Goal: Task Accomplishment & Management: Manage account settings

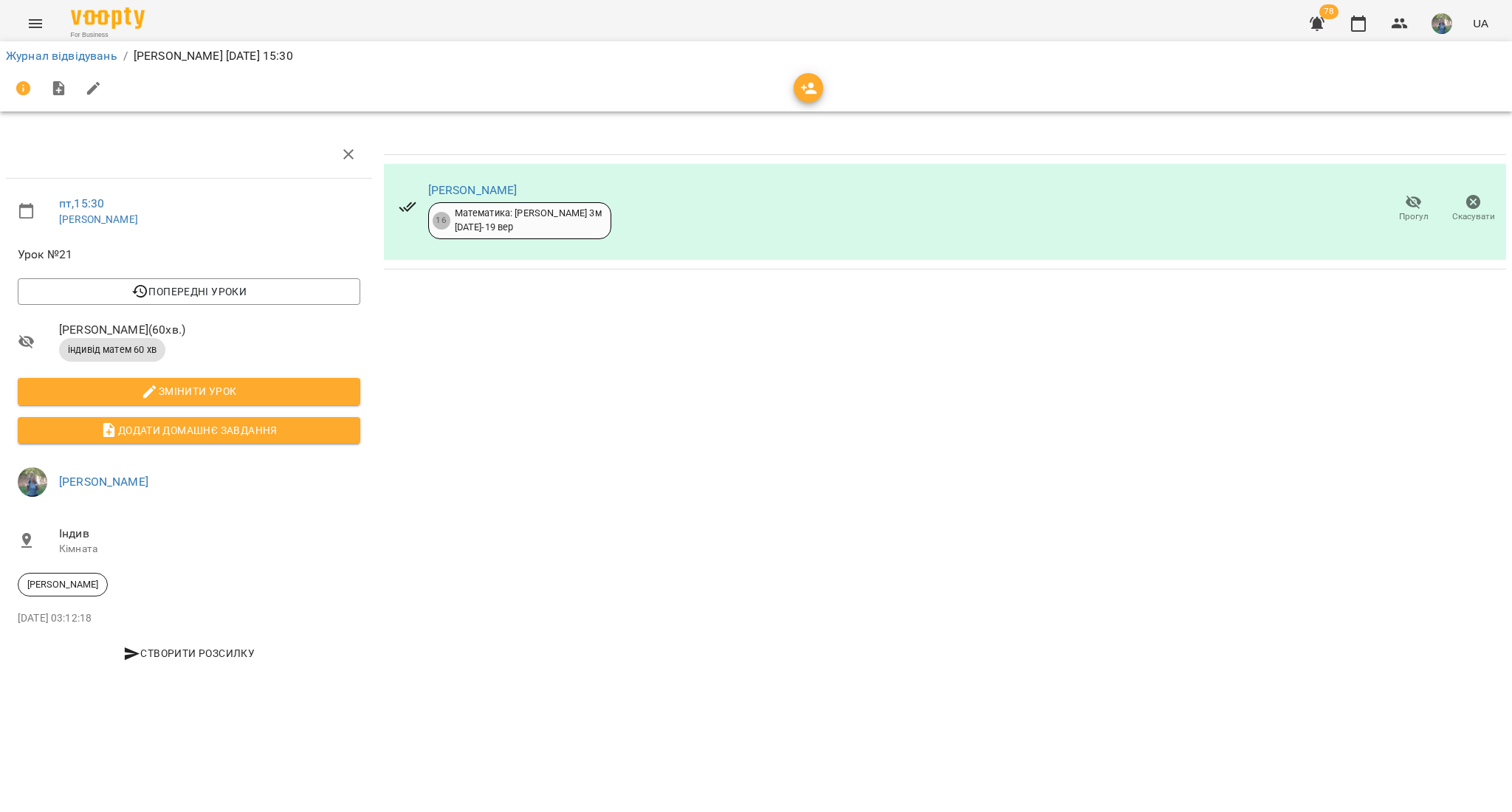
click at [31, 25] on icon "Menu" at bounding box center [35, 24] width 18 height 18
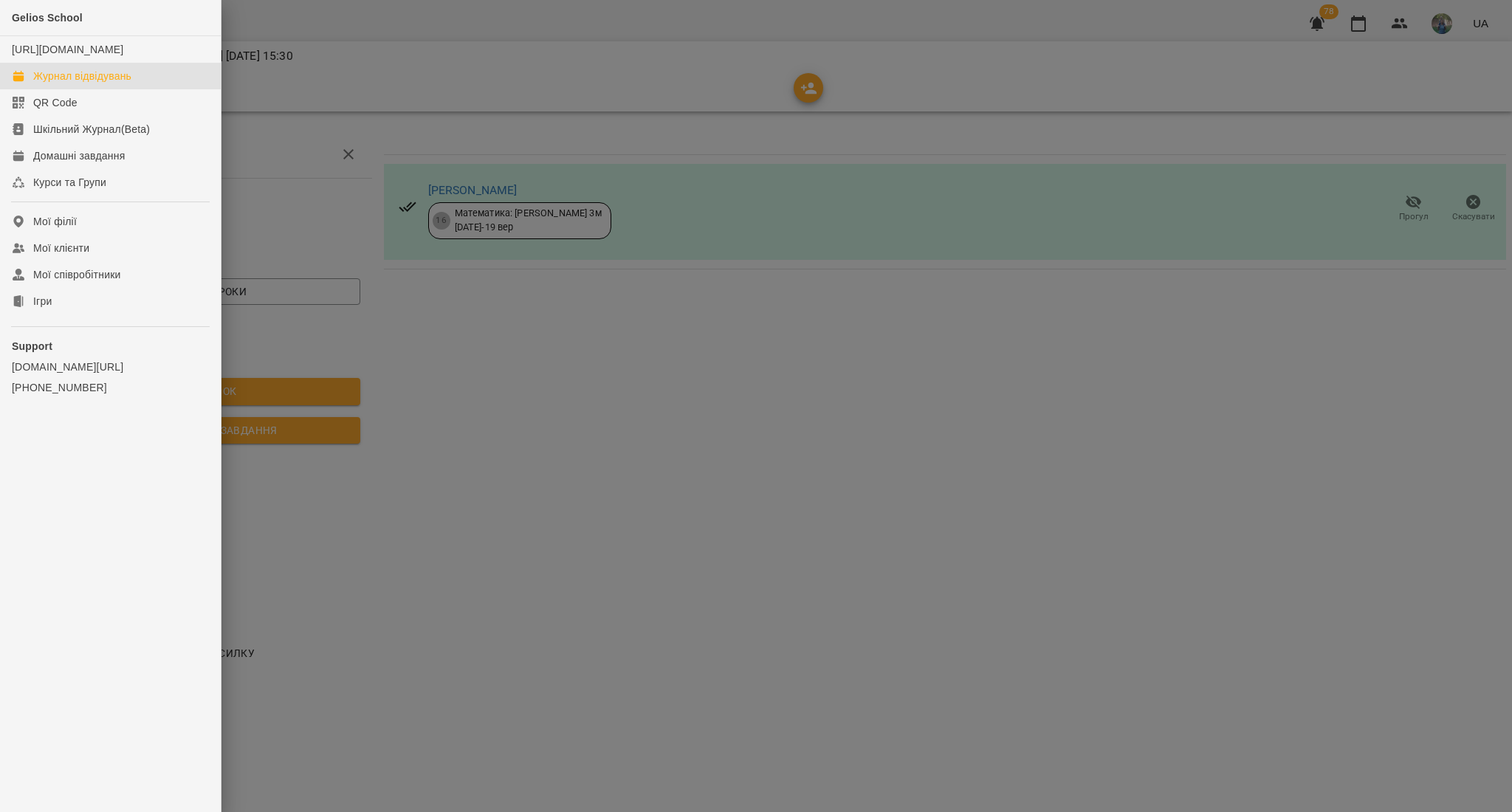
click at [56, 83] on div "Журнал відвідувань" at bounding box center [82, 76] width 98 height 15
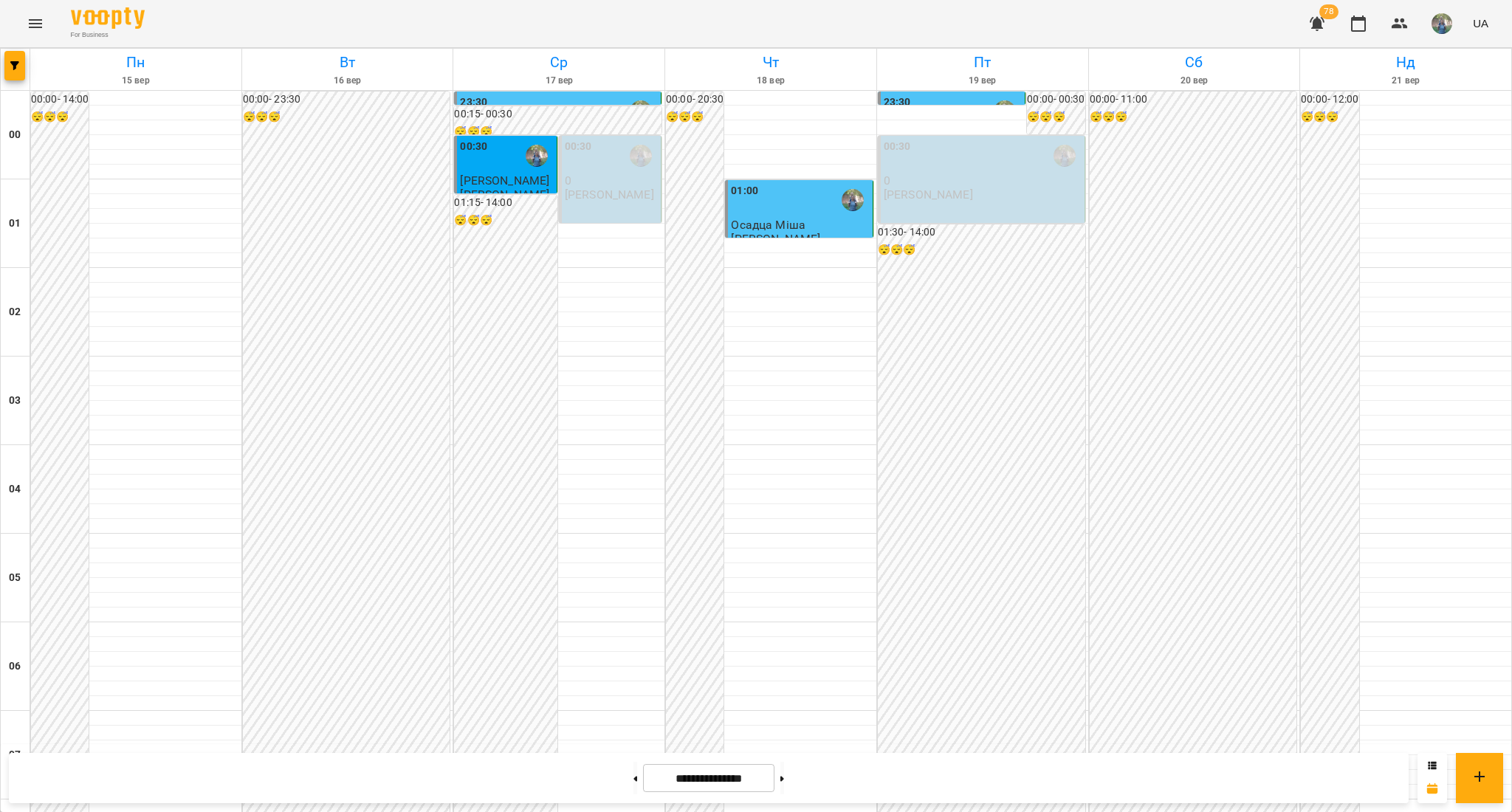
scroll to position [1471, 0]
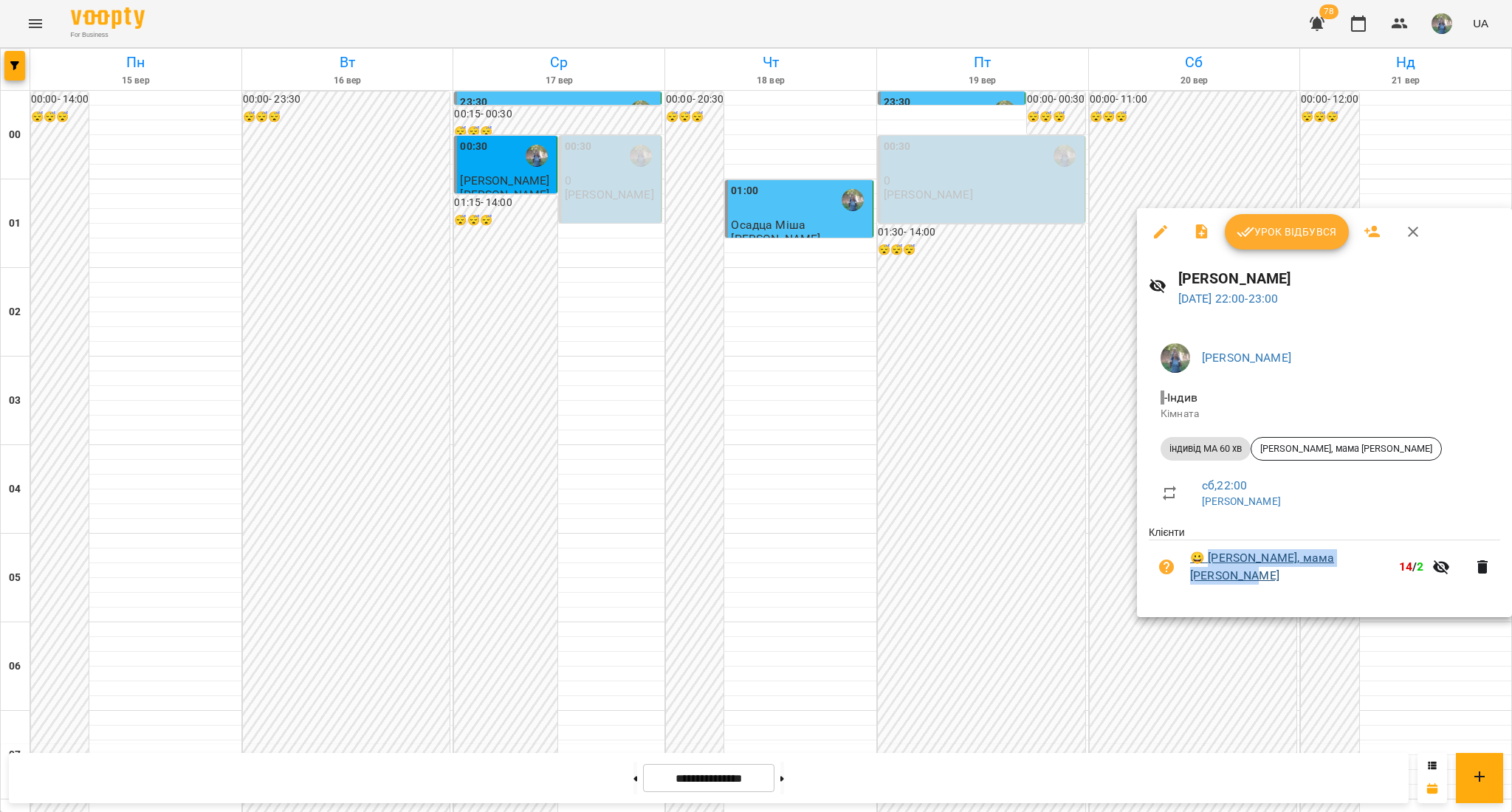
drag, startPoint x: 1208, startPoint y: 544, endPoint x: 1254, endPoint y: 583, distance: 60.3
click at [1254, 583] on li "😀 Денис, мама Анастасия Брязкало 14 / 2" at bounding box center [1325, 566] width 351 height 53
copy link "[PERSON_NAME], мама [PERSON_NAME]"
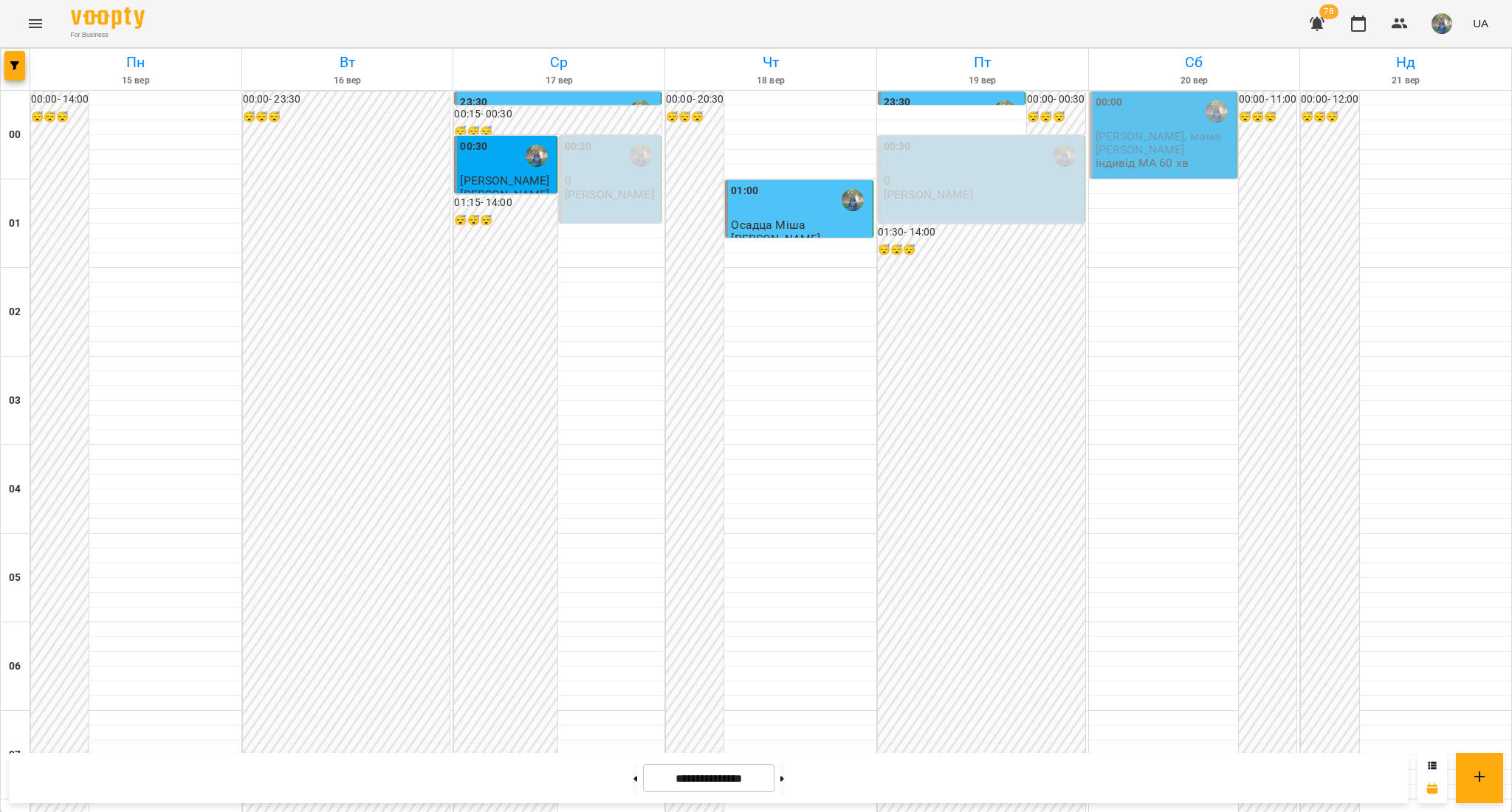
scroll to position [1471, 0]
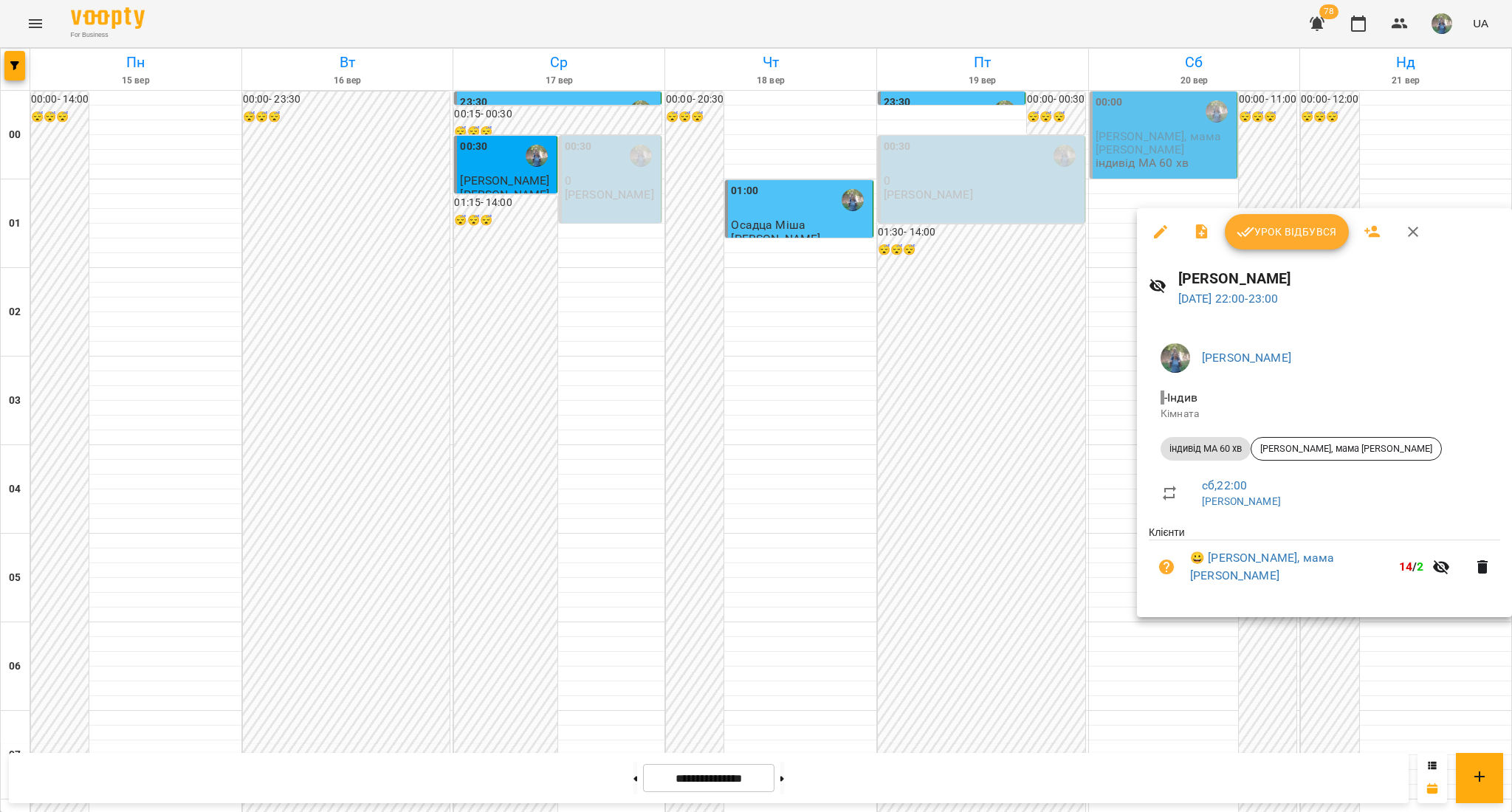
drag, startPoint x: 889, startPoint y: 505, endPoint x: 889, endPoint y: 495, distance: 10.0
click at [889, 499] on div at bounding box center [756, 406] width 1512 height 812
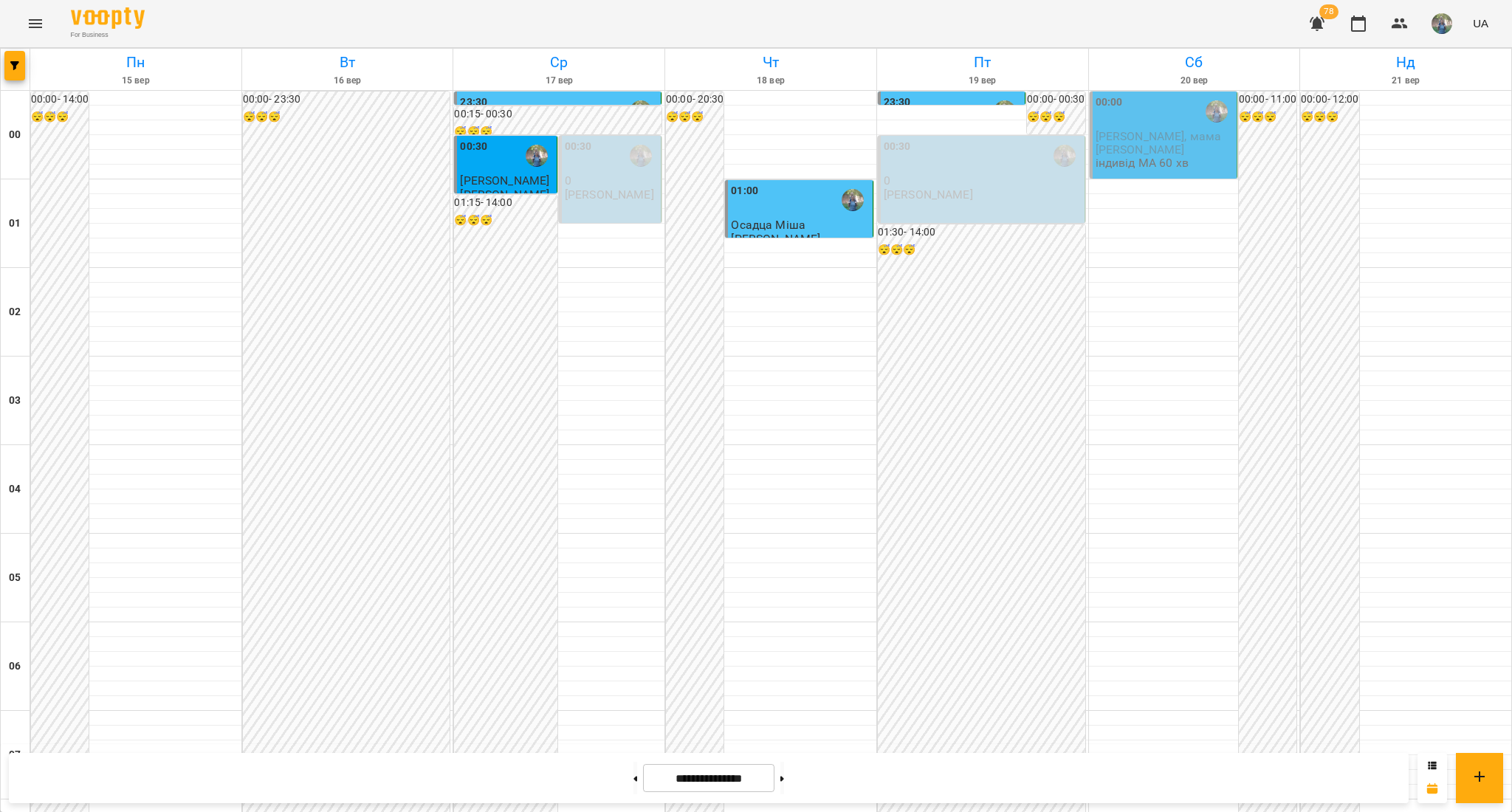
scroll to position [0, 0]
click at [1172, 151] on p "[PERSON_NAME], мама [PERSON_NAME]" at bounding box center [1165, 143] width 139 height 26
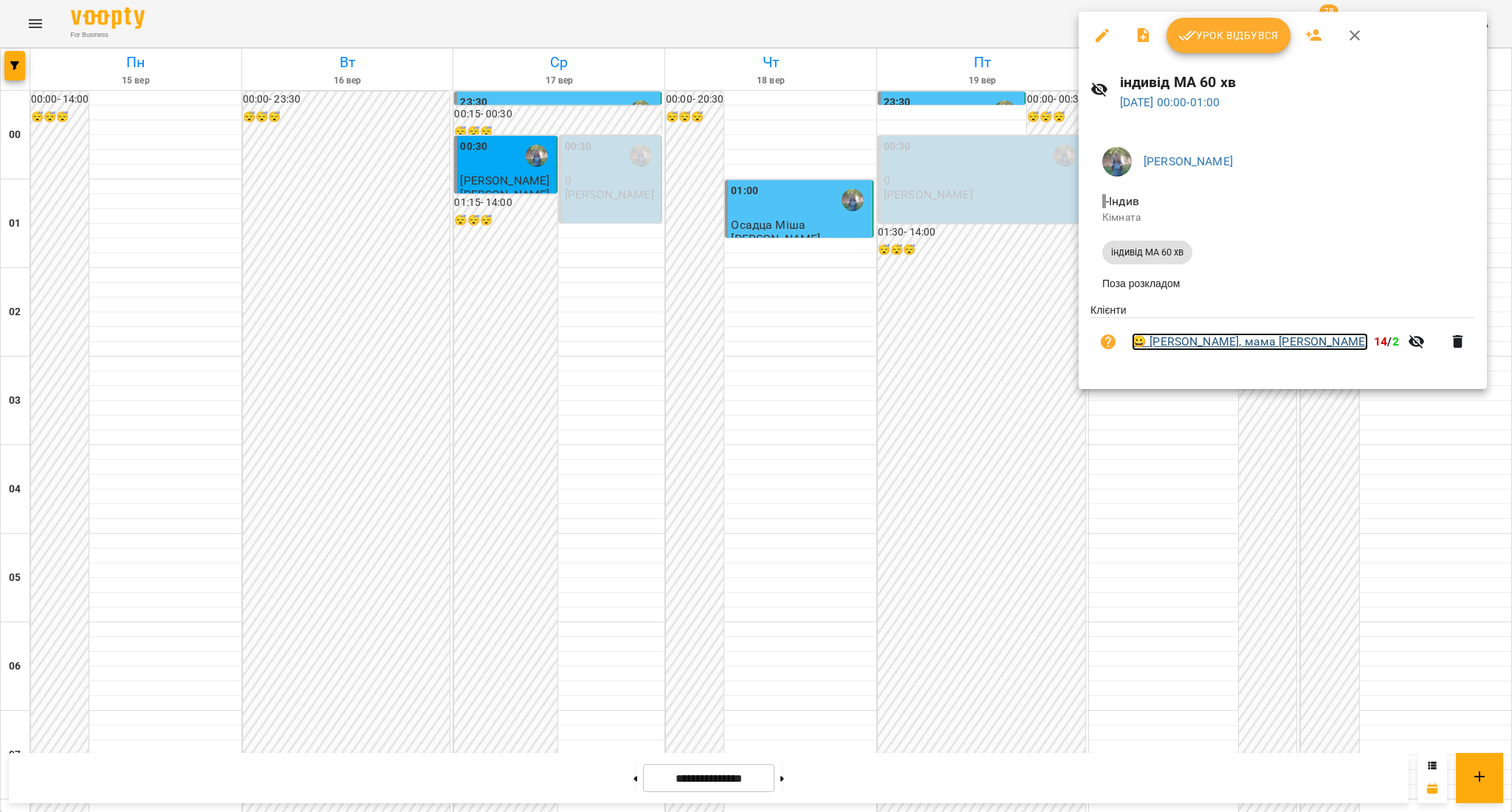
click at [1248, 346] on link "😀 [PERSON_NAME], мама [PERSON_NAME]" at bounding box center [1249, 342] width 236 height 18
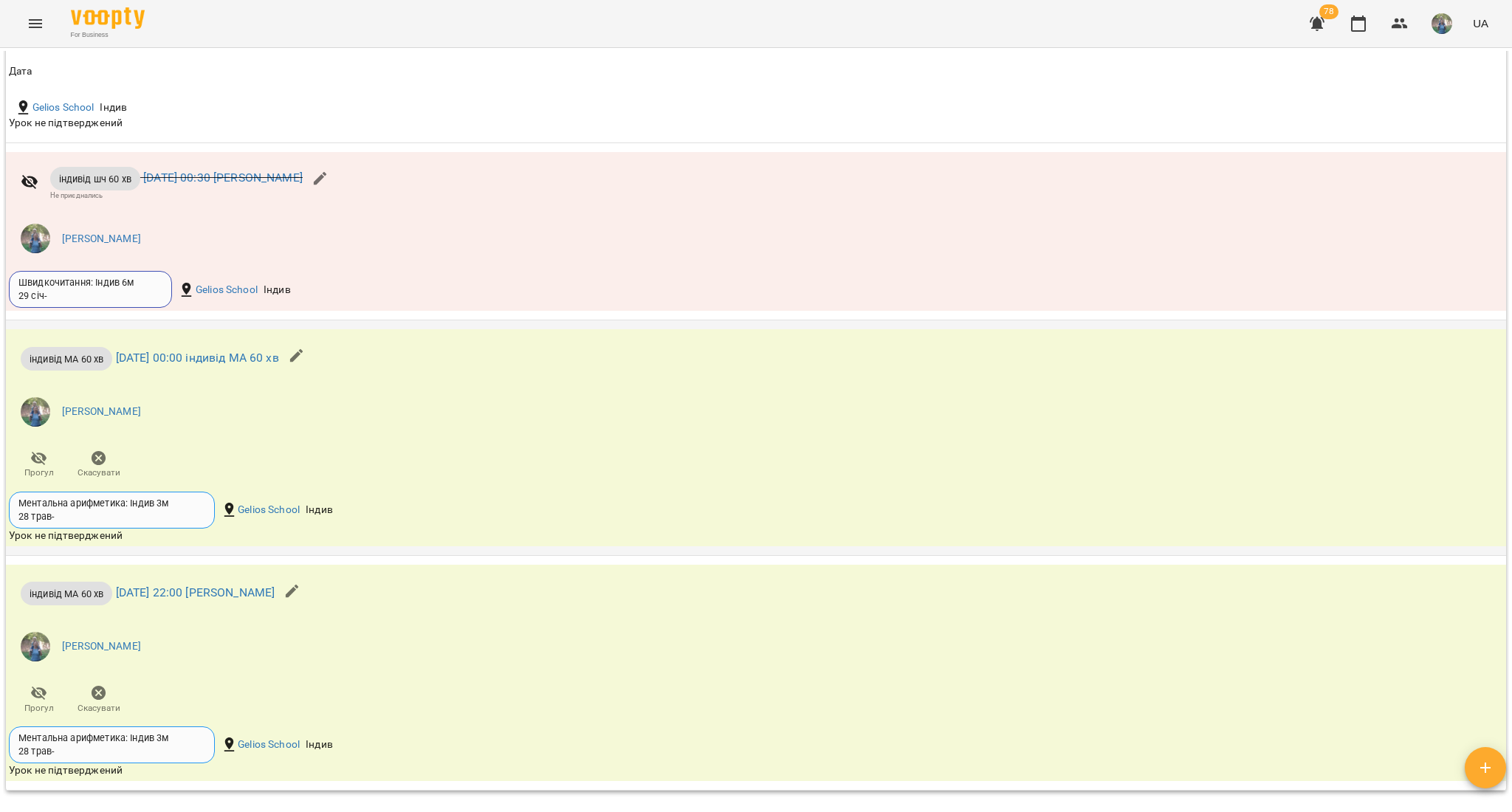
scroll to position [2166, 0]
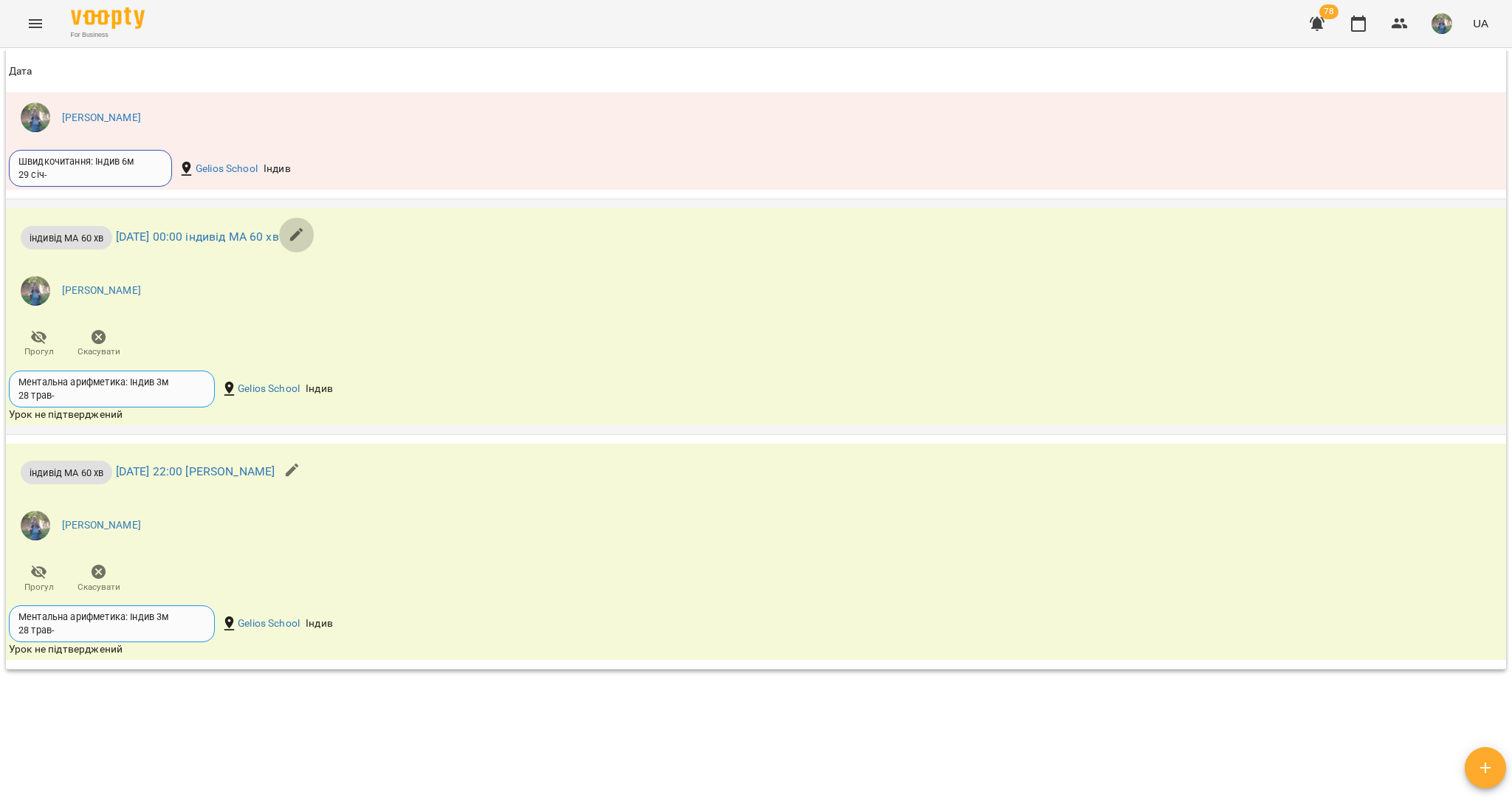
click at [303, 242] on icon "button" at bounding box center [296, 235] width 13 height 13
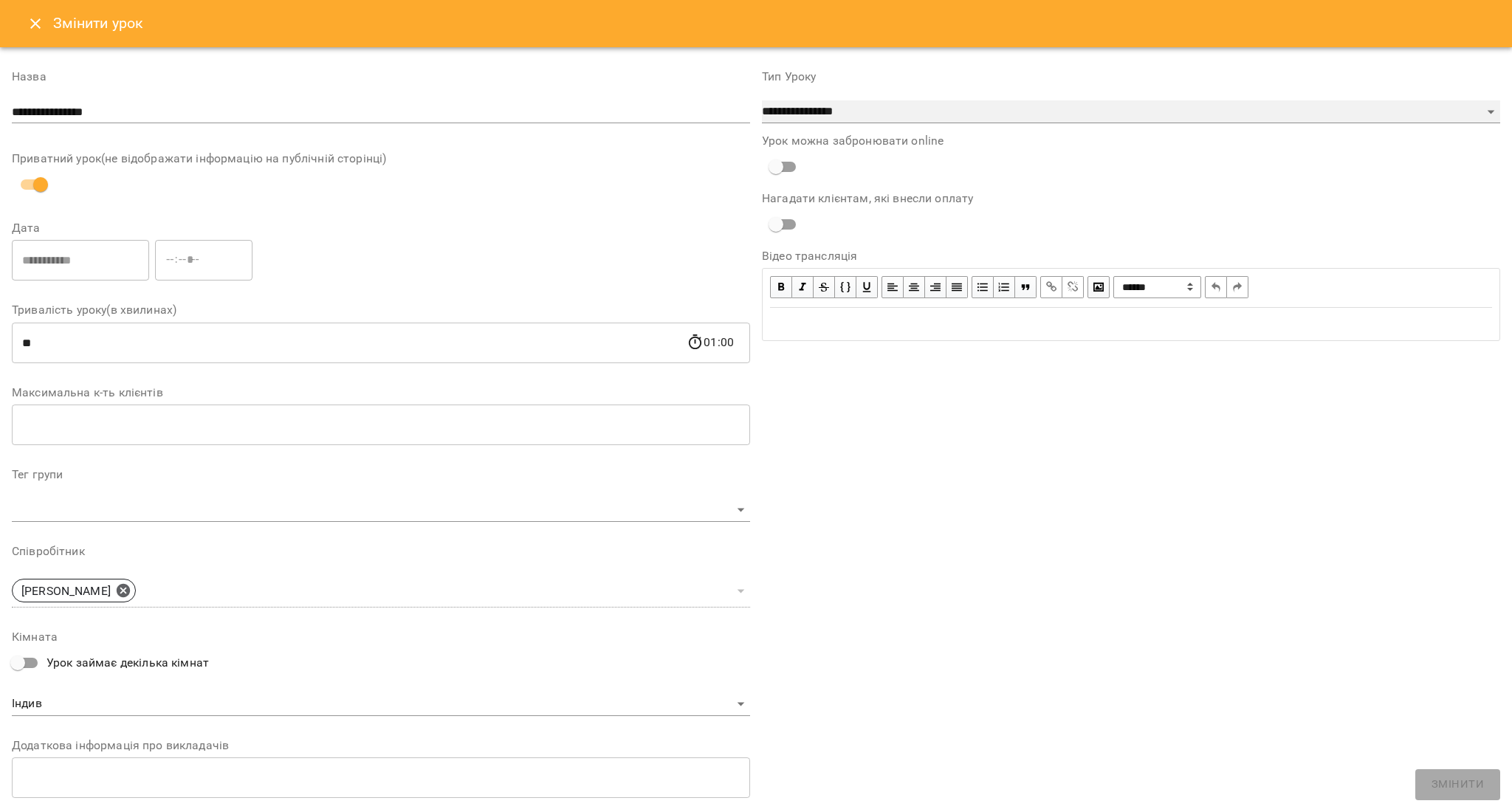
click at [1166, 116] on select "**********" at bounding box center [1130, 112] width 738 height 24
select select "**********"
click at [761, 100] on select "**********" at bounding box center [1130, 112] width 738 height 24
click at [1460, 786] on span "Змінити" at bounding box center [1457, 785] width 53 height 19
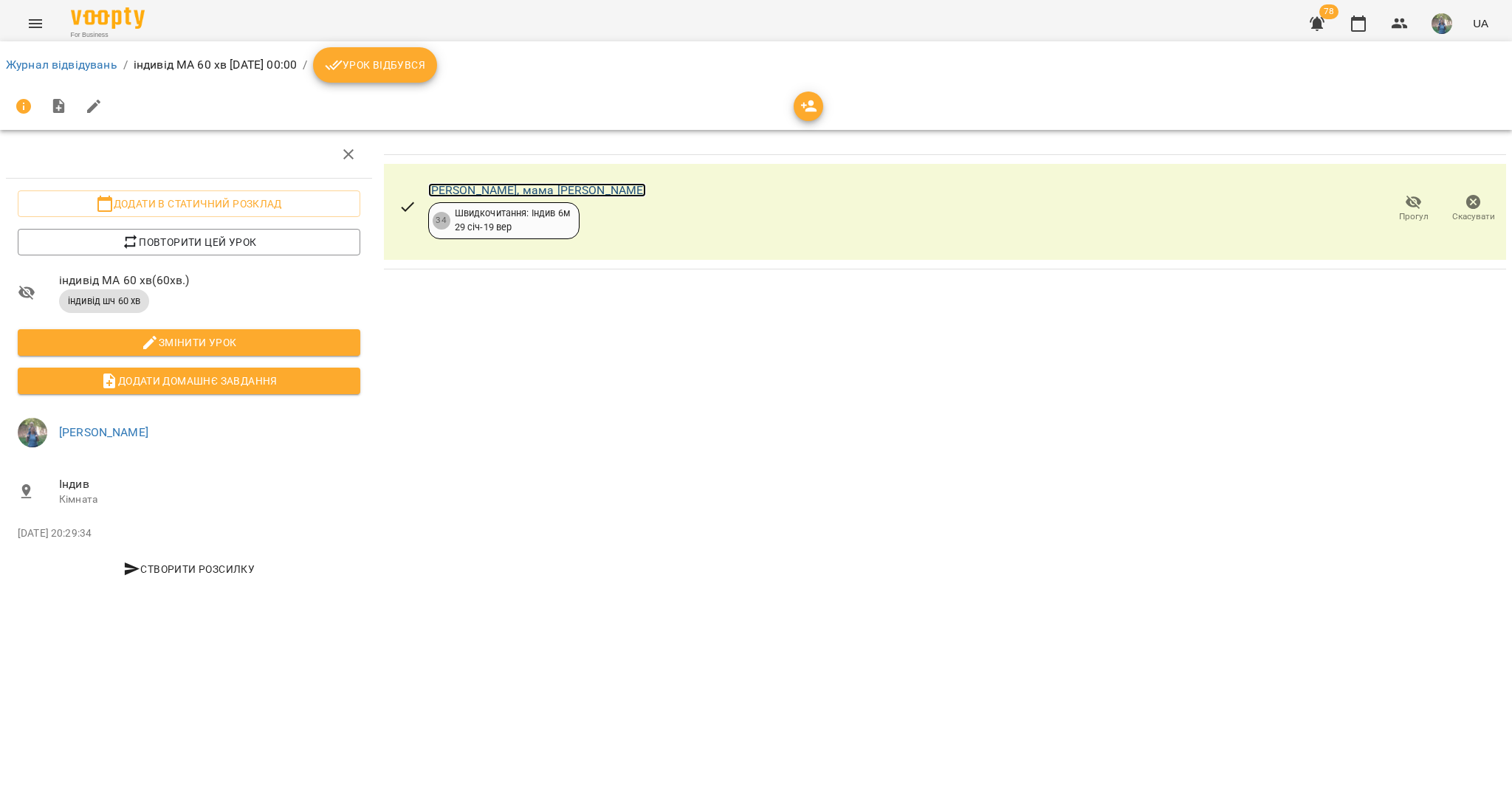
click at [492, 186] on link "[PERSON_NAME], мама [PERSON_NAME]" at bounding box center [537, 190] width 219 height 14
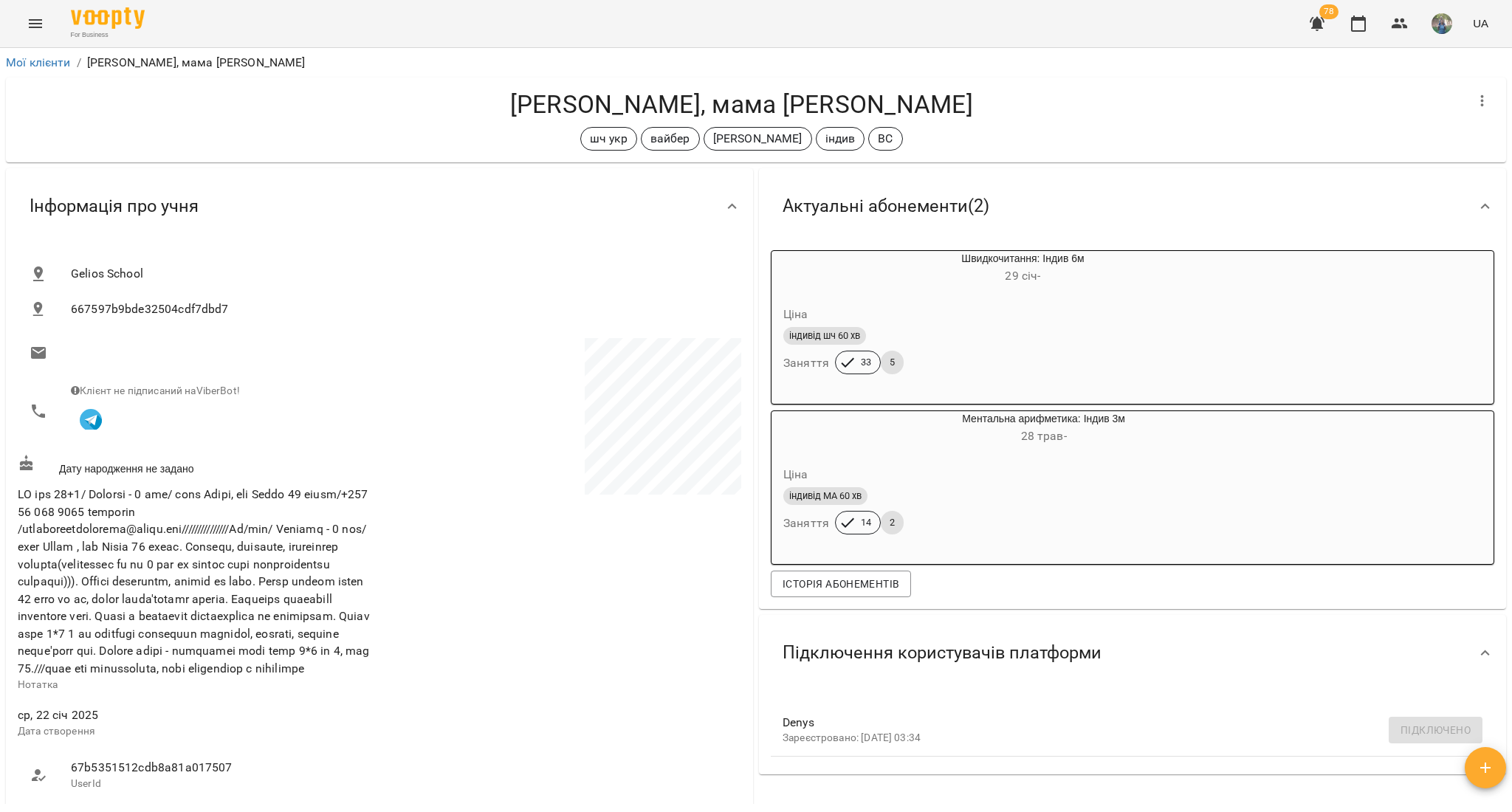
click at [41, 24] on icon "Menu" at bounding box center [35, 23] width 13 height 9
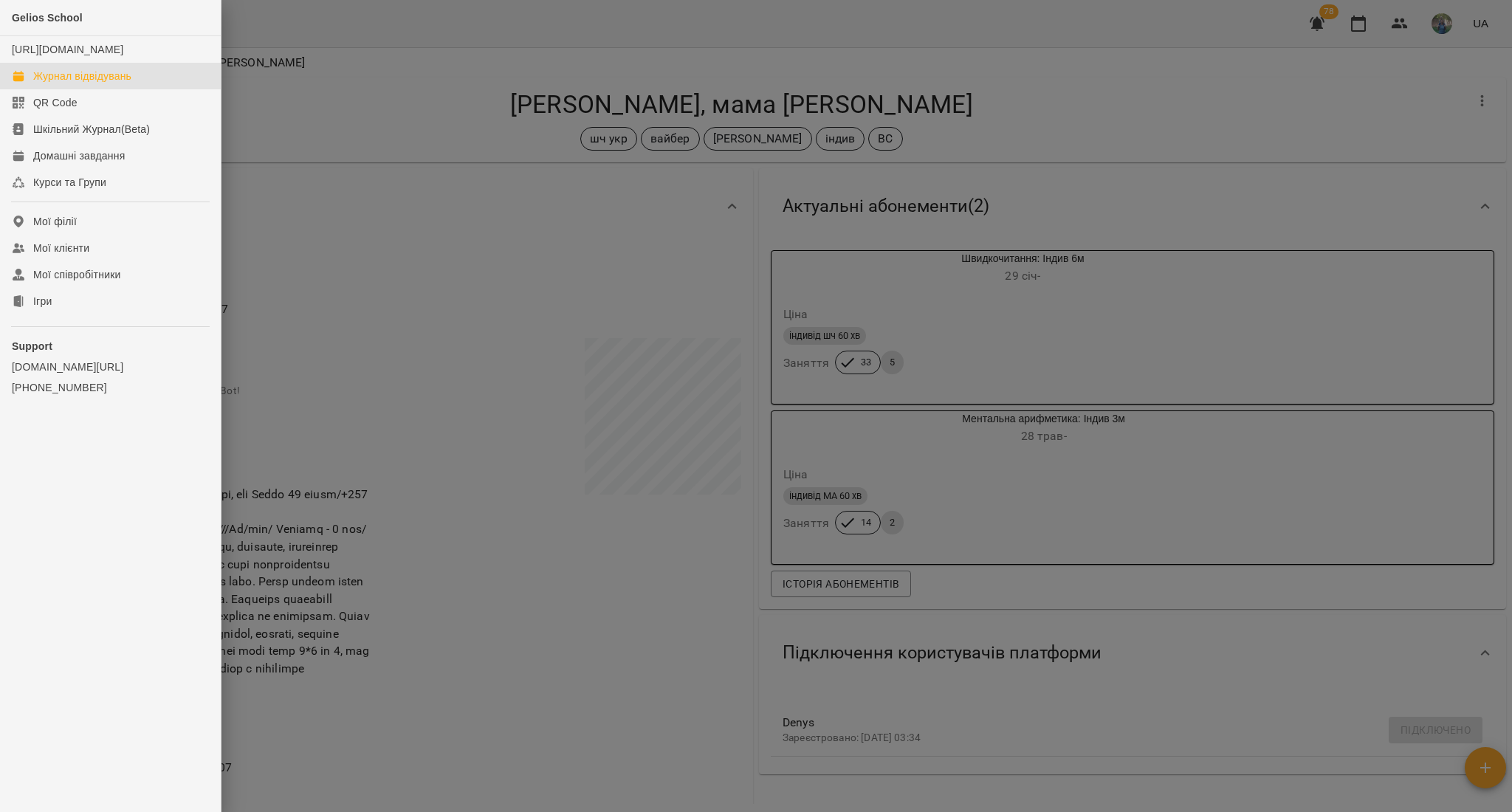
click at [140, 88] on link "Журнал відвідувань" at bounding box center [110, 76] width 220 height 27
